Goal: Check status: Check status

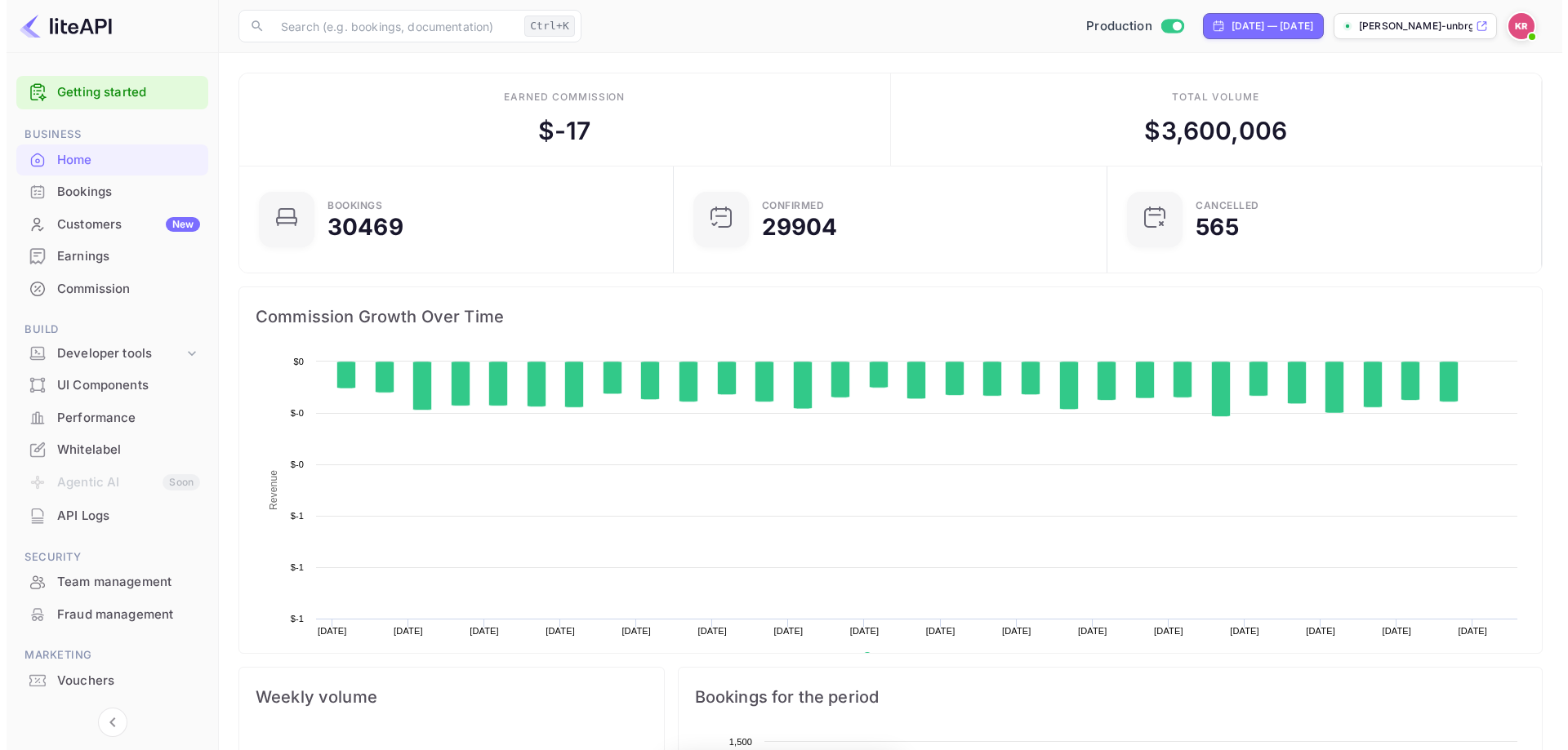
scroll to position [253, 412]
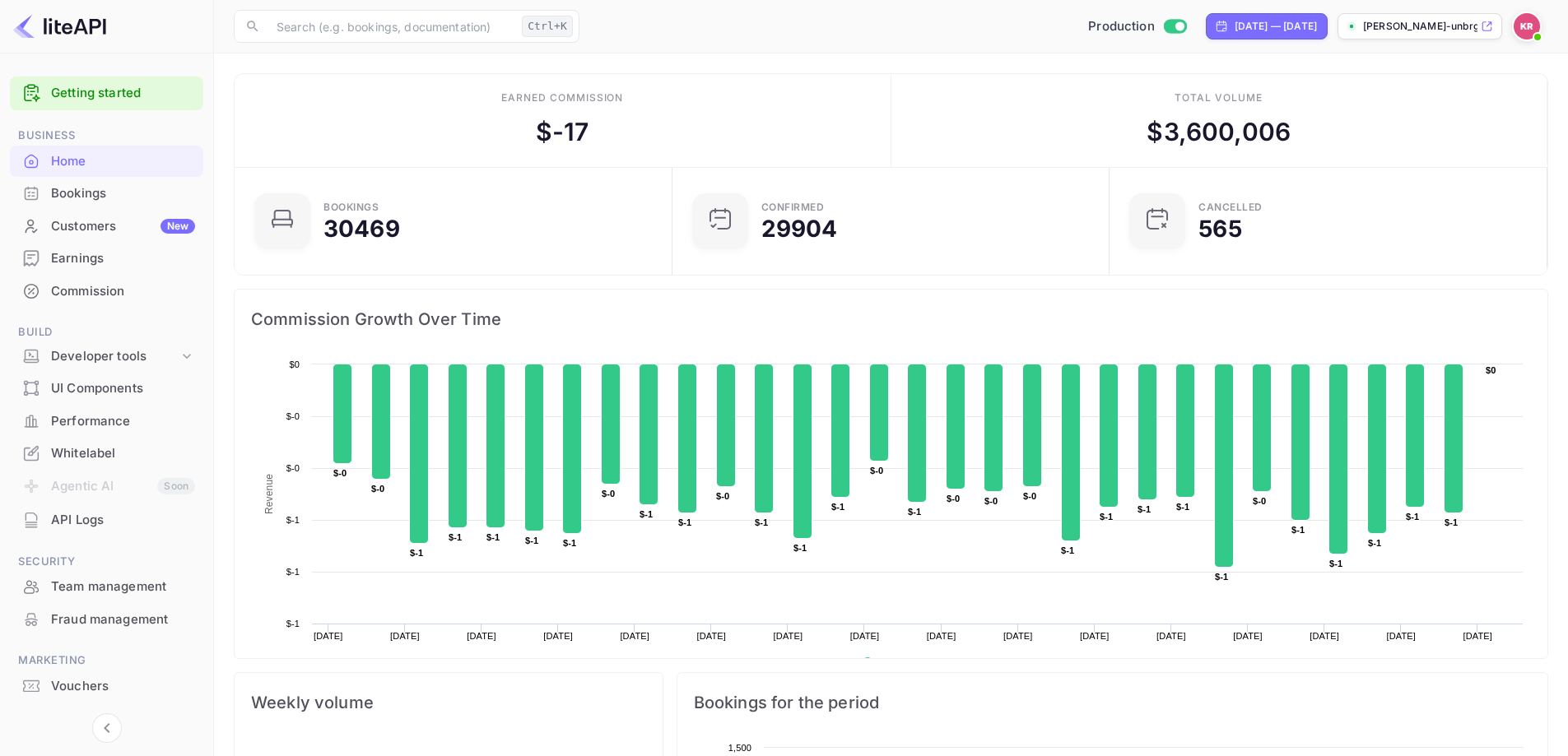
click at [69, 198] on div "Bookings" at bounding box center [122, 194] width 144 height 19
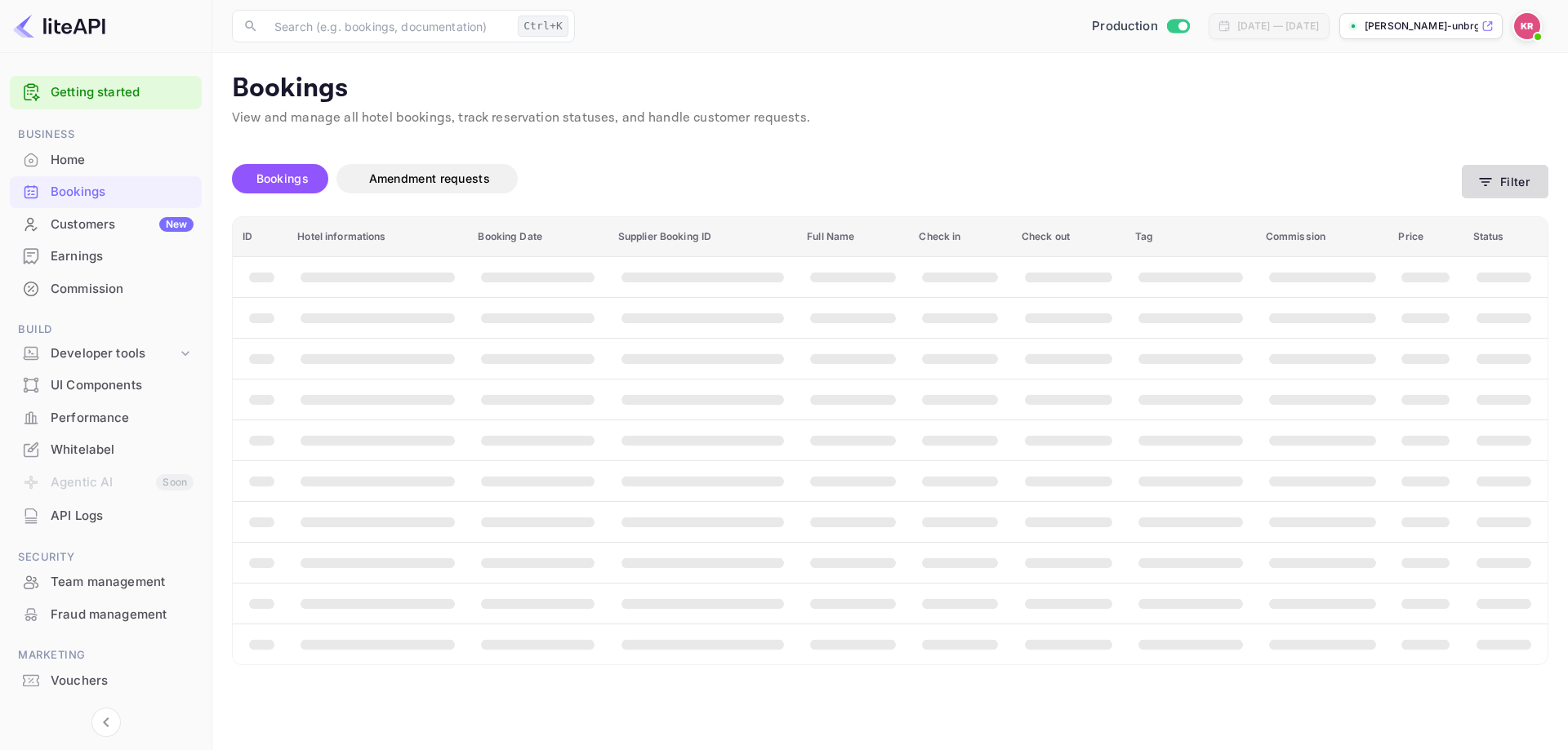
click at [1489, 183] on icon "button" at bounding box center [1485, 181] width 16 height 16
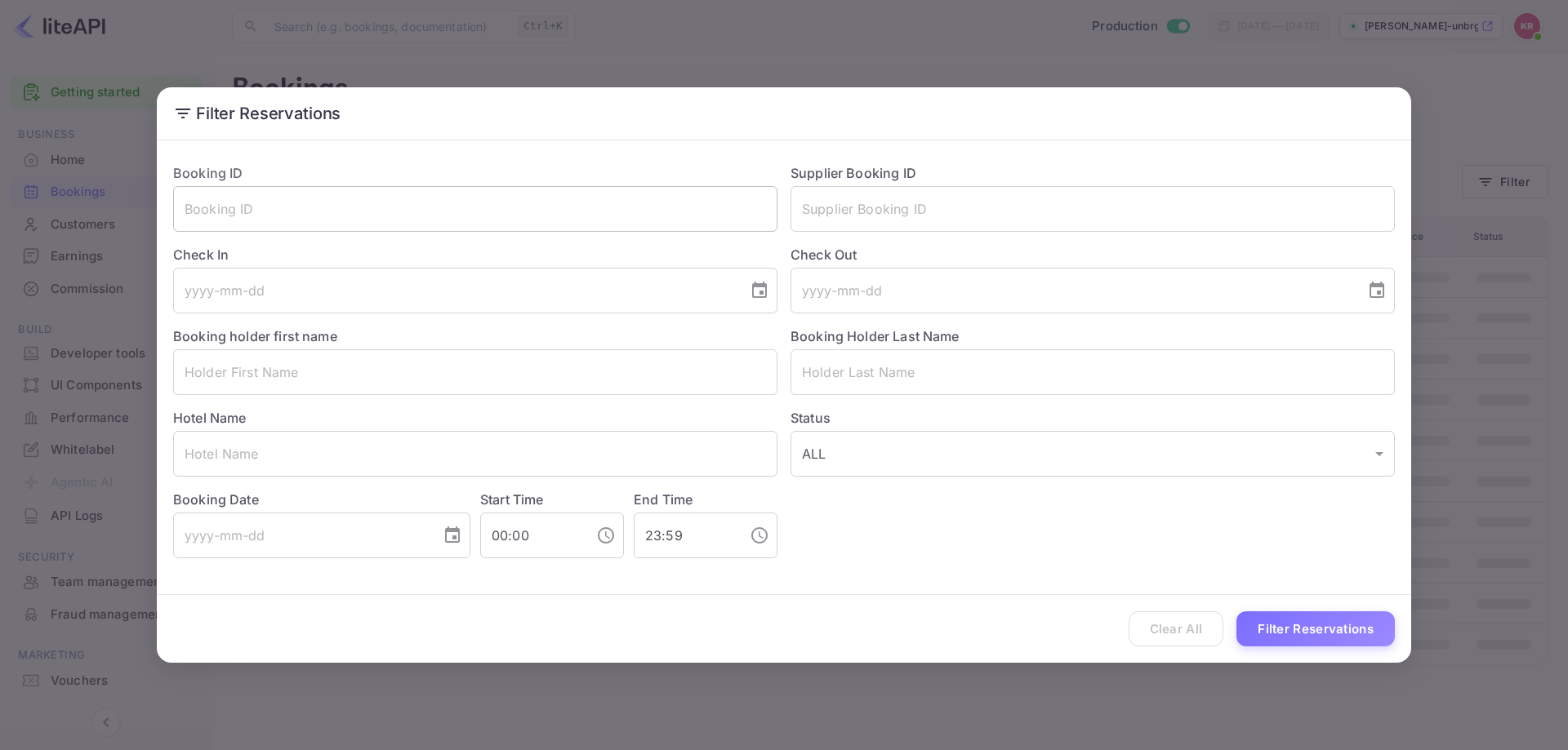
click at [306, 225] on input "text" at bounding box center [475, 208] width 605 height 46
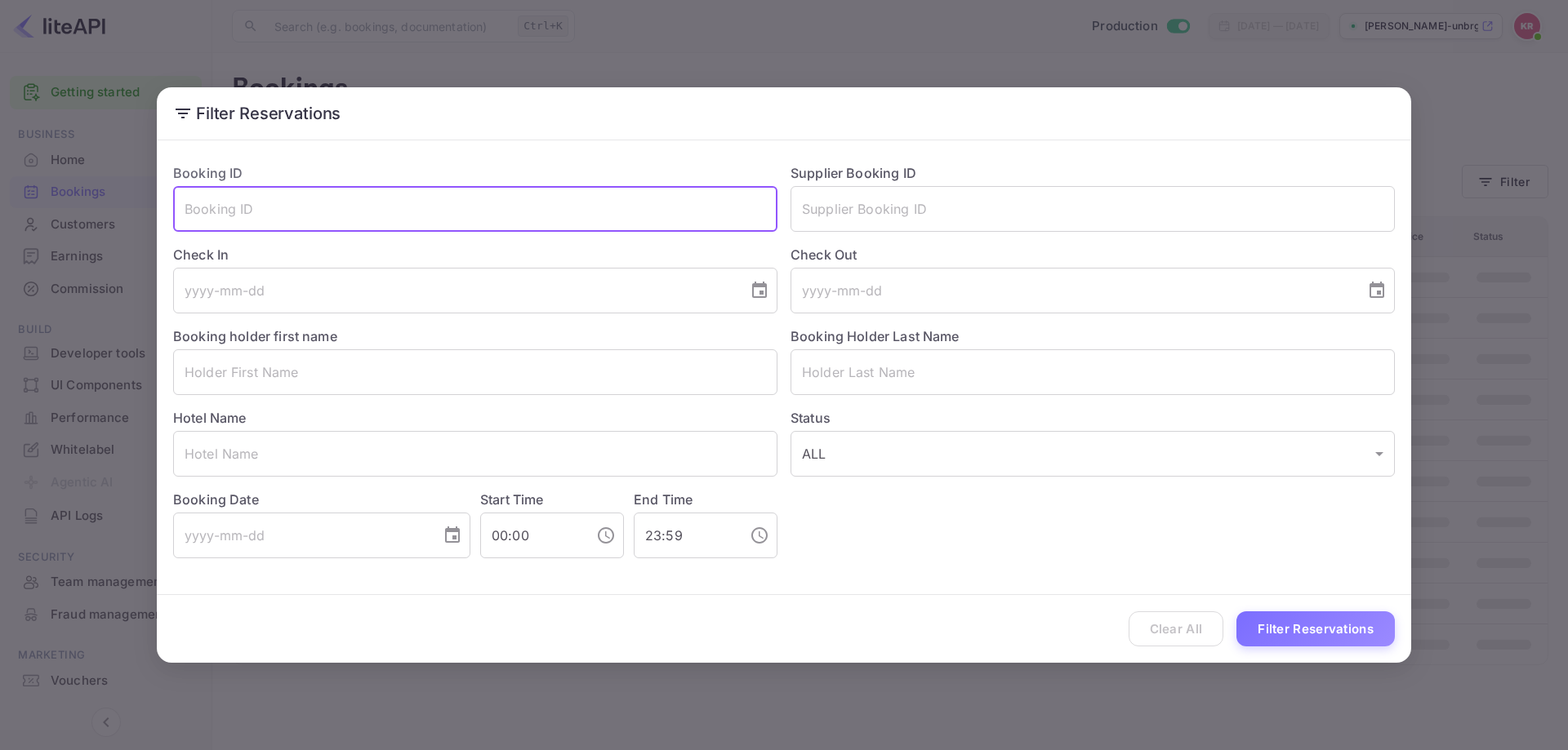
paste input "AWhs_l1wF"
type input "AWhs_l1wF"
click at [1285, 617] on button "Filter Reservations" at bounding box center [1317, 630] width 159 height 35
